Goal: Task Accomplishment & Management: Manage account settings

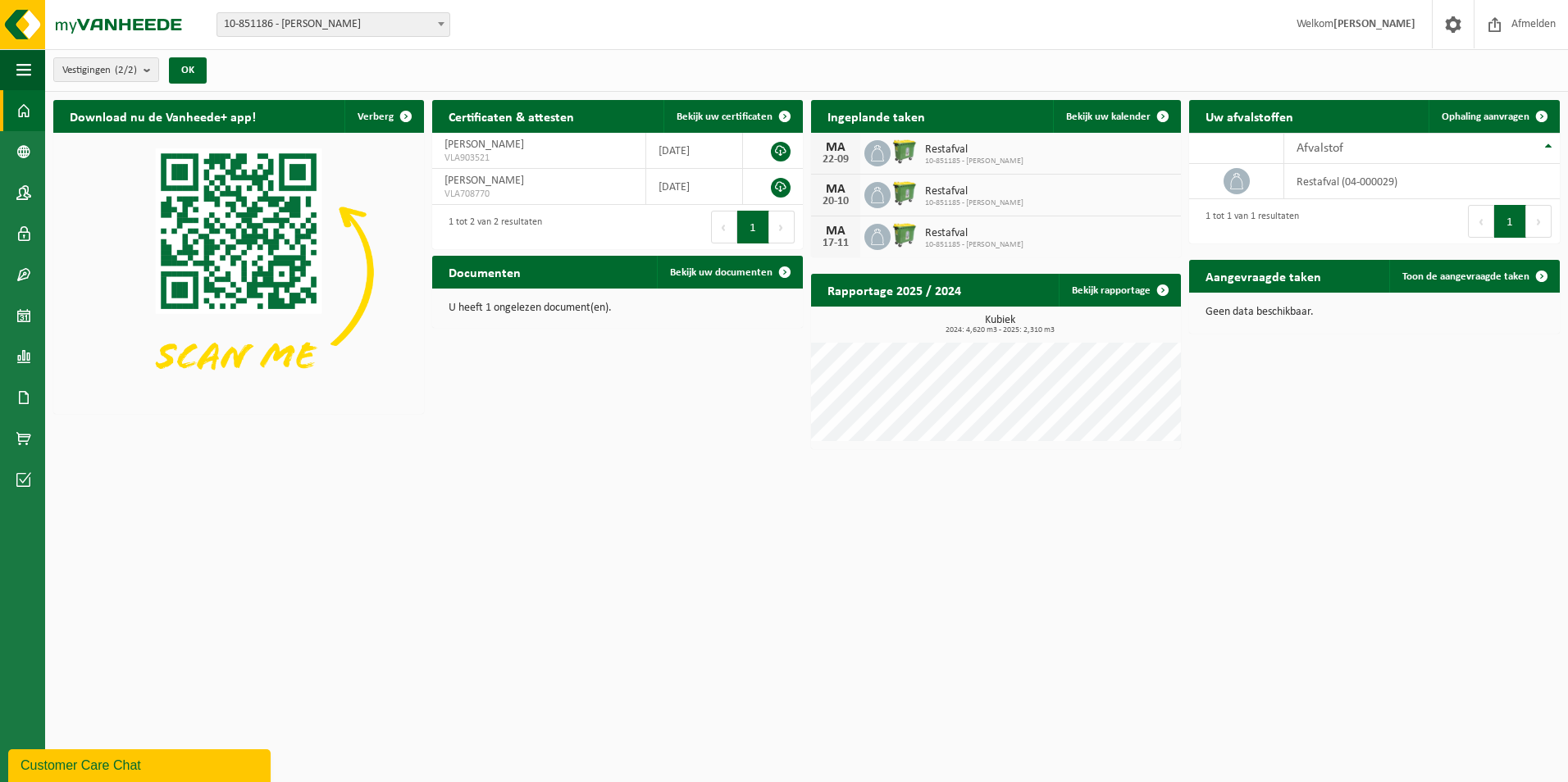
click at [849, 155] on div "22-09" at bounding box center [835, 159] width 33 height 12
click at [1233, 178] on icon at bounding box center [1236, 181] width 16 height 16
click at [880, 152] on icon at bounding box center [877, 153] width 16 height 16
click at [1541, 270] on span at bounding box center [1541, 276] width 33 height 33
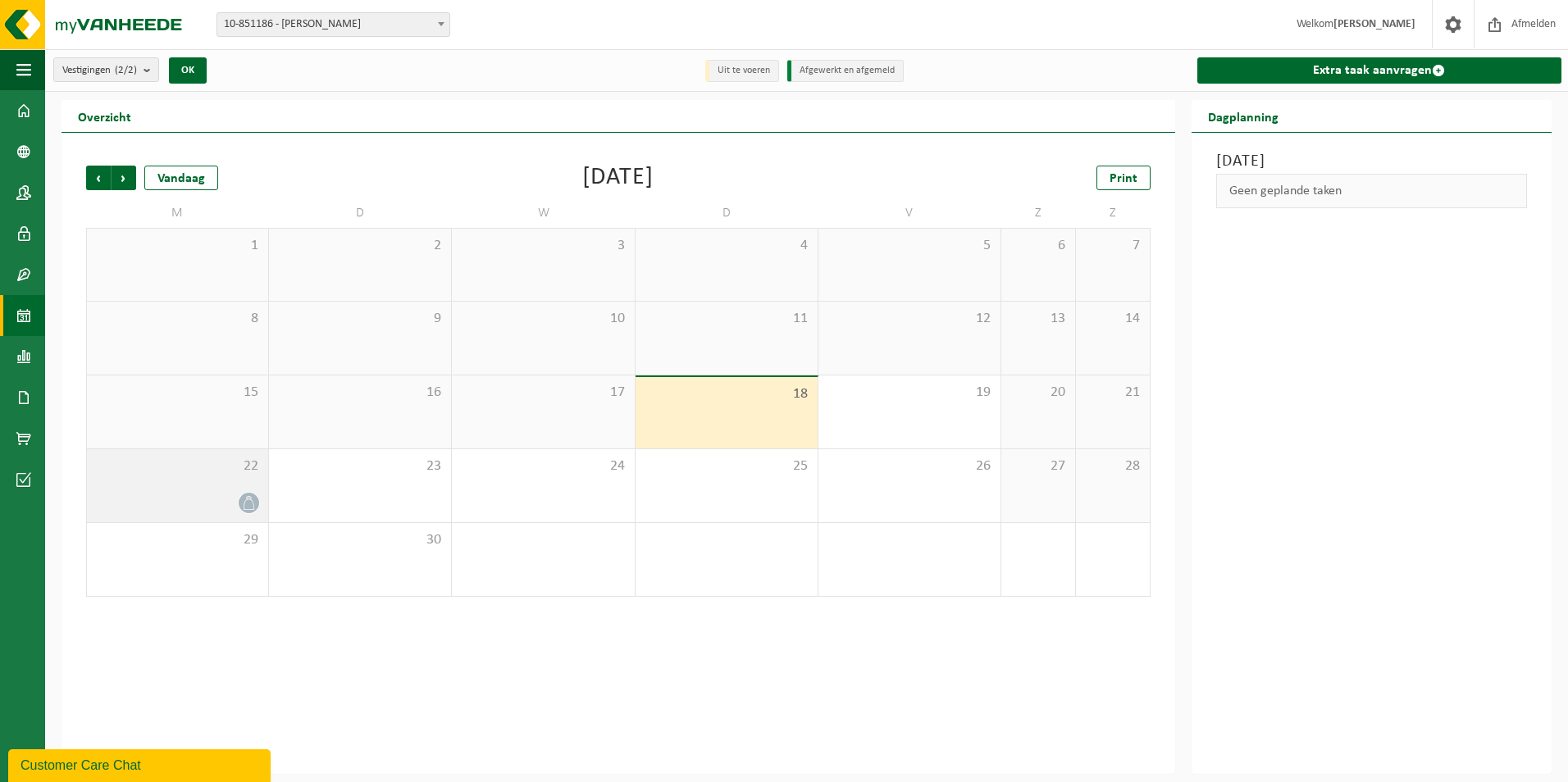
click at [217, 480] on div "22" at bounding box center [178, 486] width 181 height 73
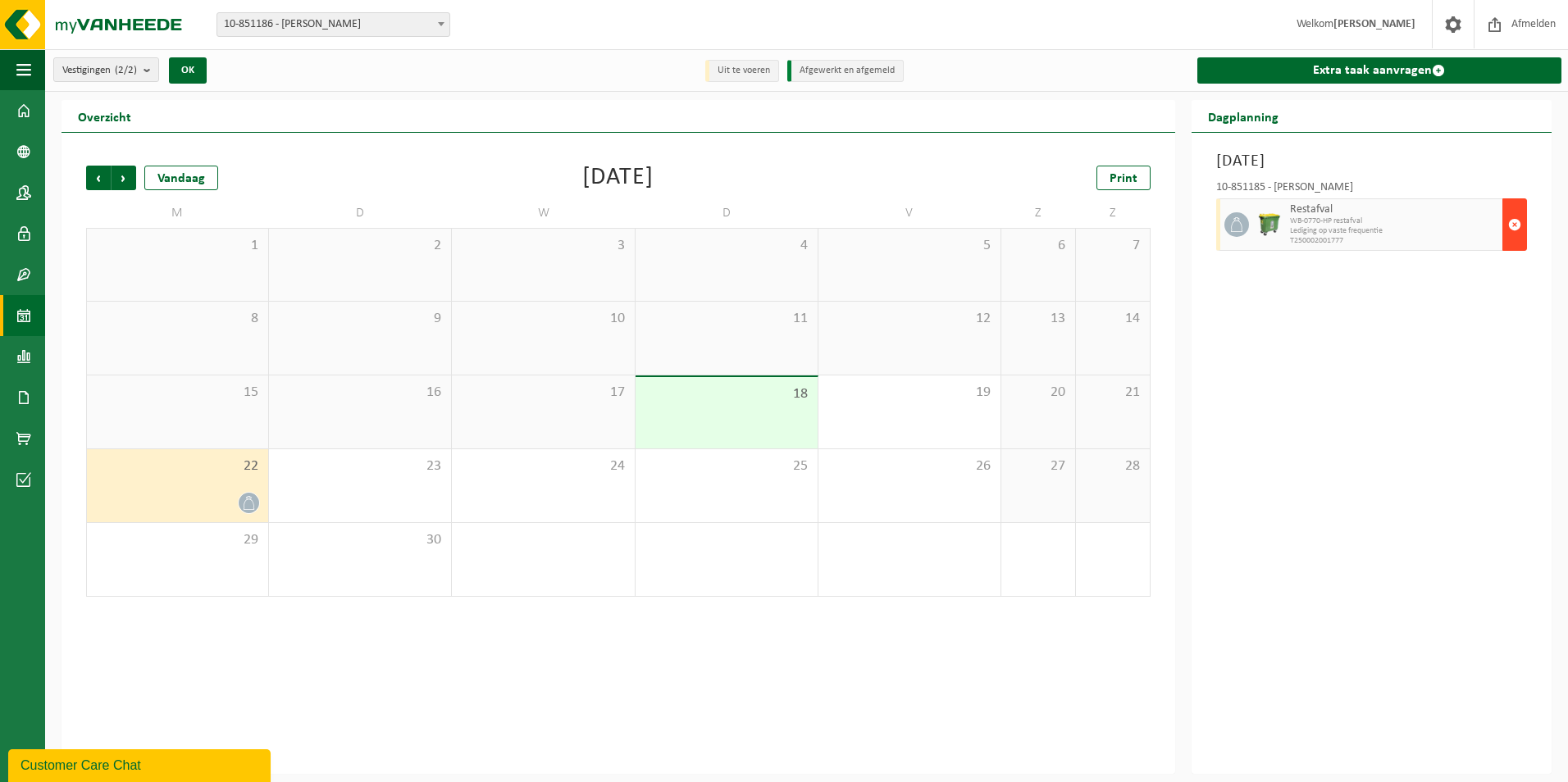
click at [1516, 222] on span "button" at bounding box center [1514, 224] width 13 height 33
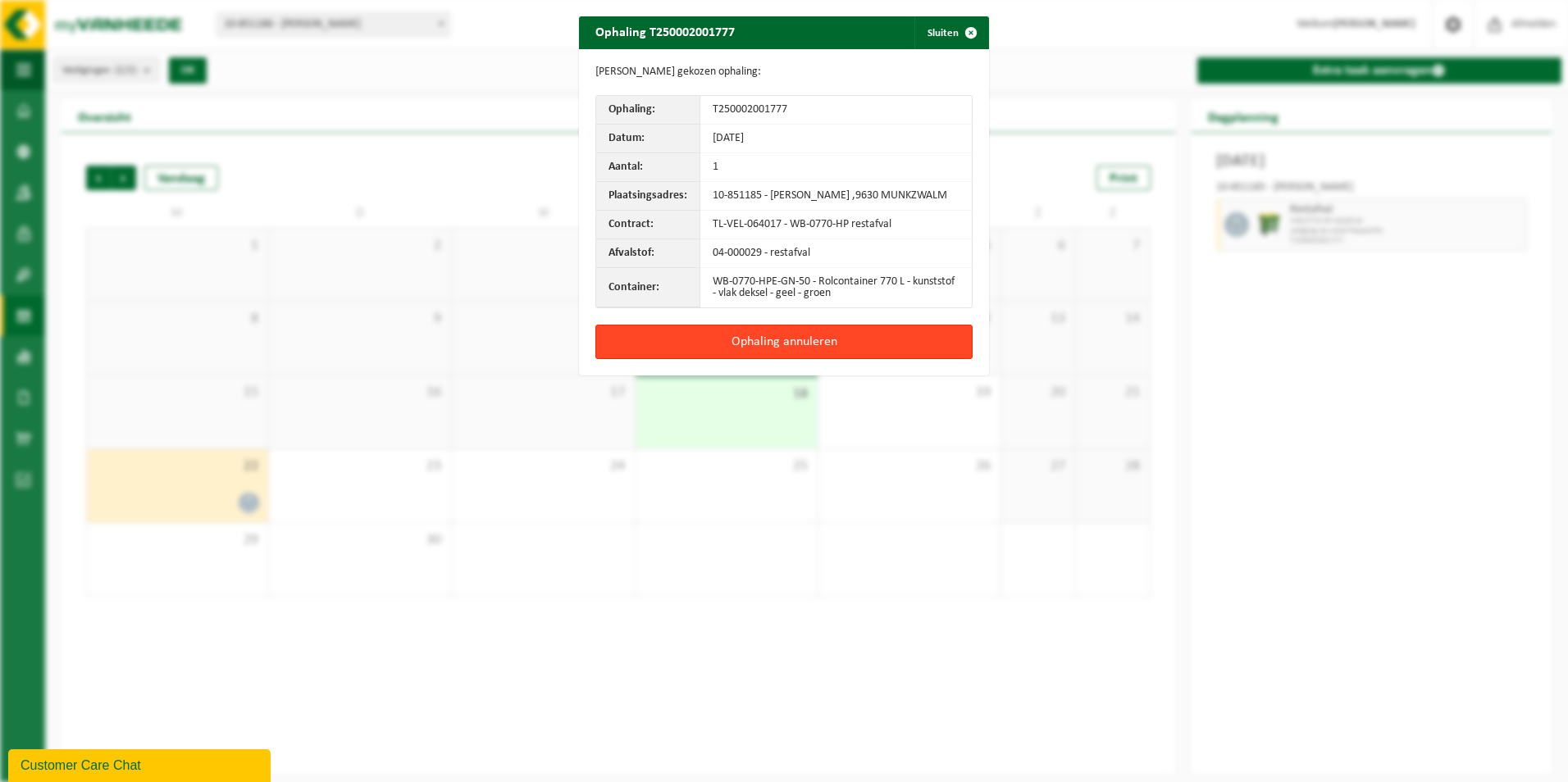
click at [759, 351] on button "Ophaling annuleren" at bounding box center [784, 342] width 377 height 35
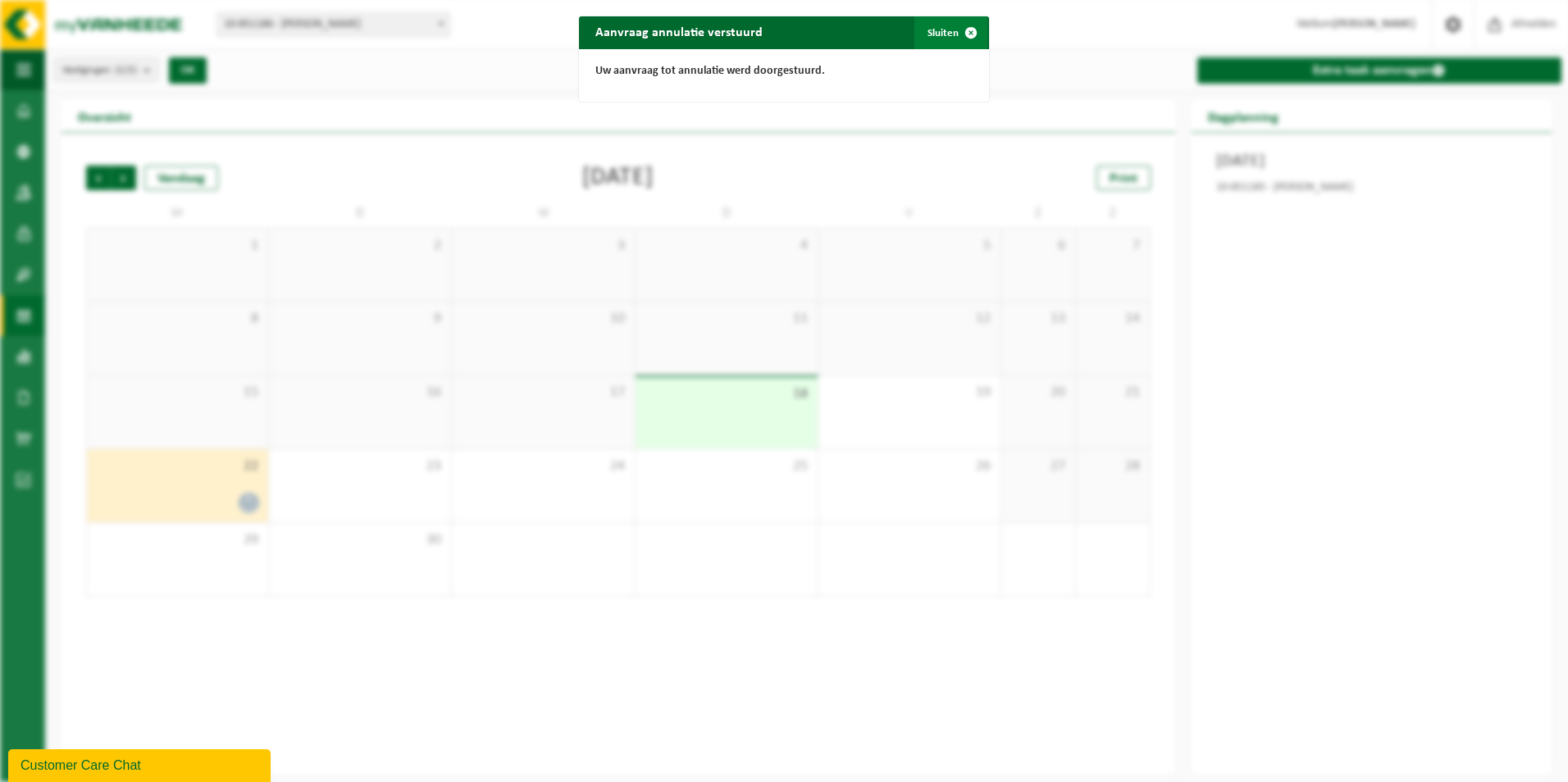
click at [933, 29] on button "Sluiten" at bounding box center [951, 32] width 73 height 33
